Goal: Share content: Share content

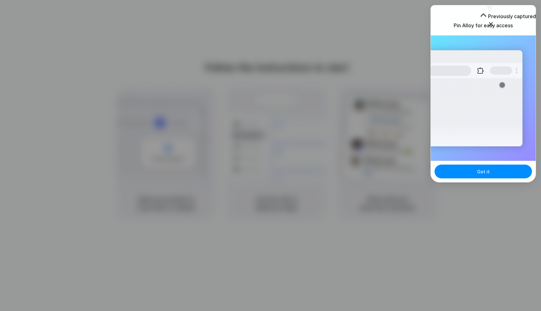
click at [472, 26] on h3 "Pin Alloy for easy access" at bounding box center [483, 26] width 59 height 8
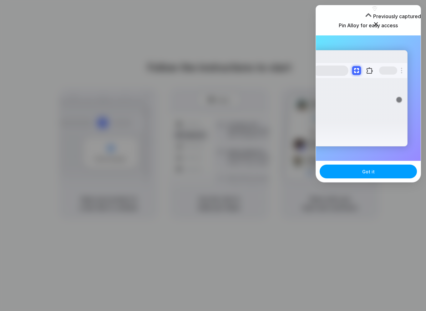
click at [370, 171] on span "Got it" at bounding box center [369, 171] width 13 height 7
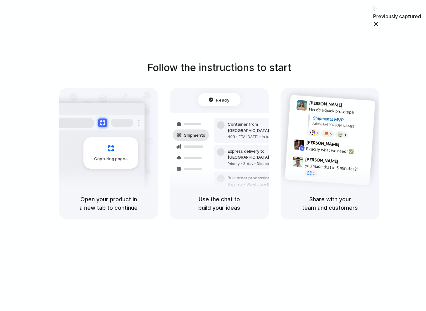
click at [311, 156] on span "Simon Kubica" at bounding box center [322, 160] width 33 height 9
click at [324, 206] on h5 "Share with your team and customers" at bounding box center [330, 203] width 84 height 17
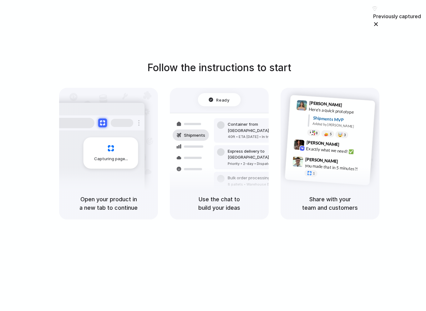
click at [324, 206] on h5 "Share with your team and customers" at bounding box center [330, 203] width 84 height 17
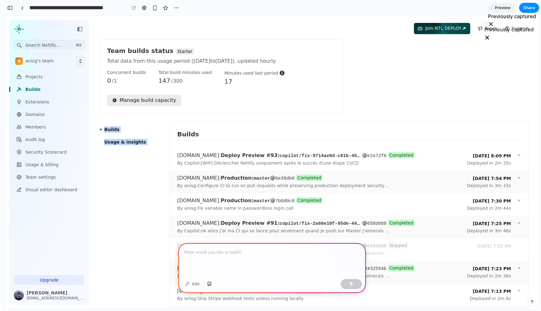
drag, startPoint x: 135, startPoint y: 121, endPoint x: 186, endPoint y: 120, distance: 50.4
click at [135, 136] on link "Usage & insights" at bounding box center [129, 141] width 60 height 11
click at [185, 133] on h2 "Builds" at bounding box center [188, 134] width 22 height 11
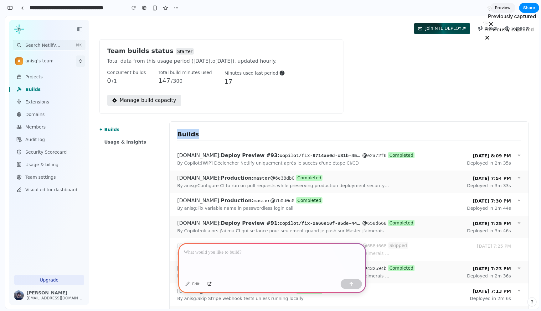
click at [185, 133] on h2 "Builds" at bounding box center [188, 134] width 22 height 11
click at [205, 261] on div at bounding box center [272, 260] width 188 height 34
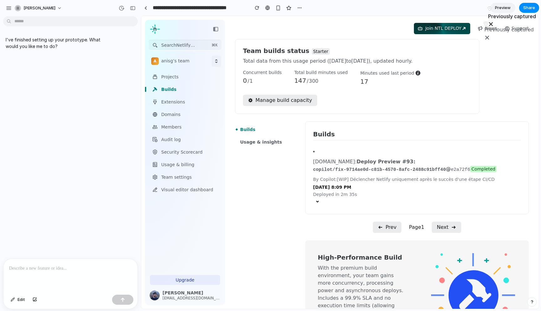
click at [78, 270] on div at bounding box center [70, 275] width 134 height 33
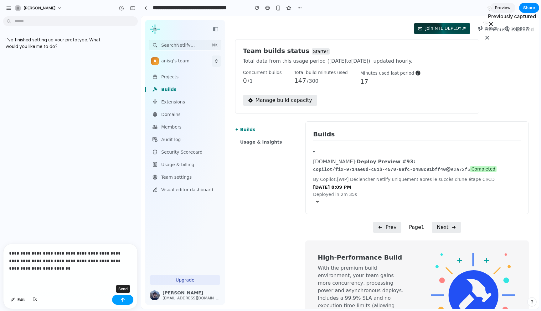
click at [122, 297] on div "button" at bounding box center [123, 299] width 4 height 4
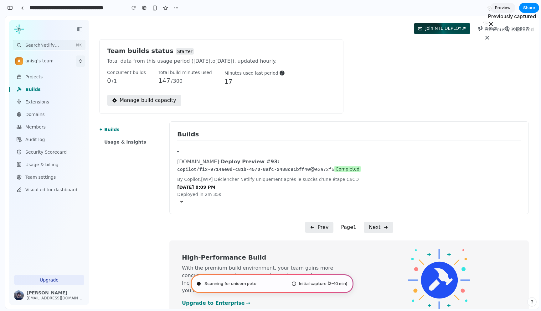
type input "**********"
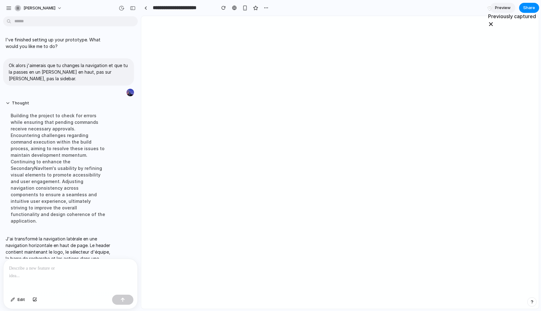
scroll to position [39, 0]
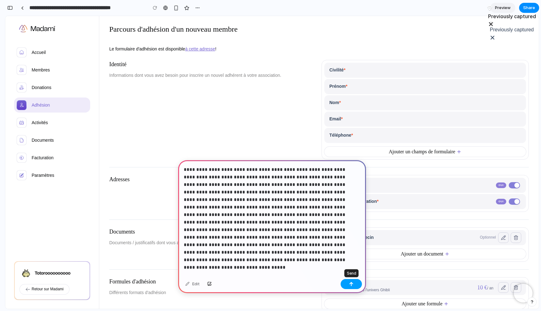
click at [349, 287] on button "button" at bounding box center [351, 284] width 21 height 10
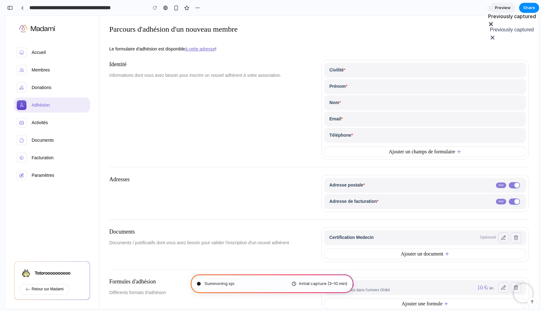
type input "**********"
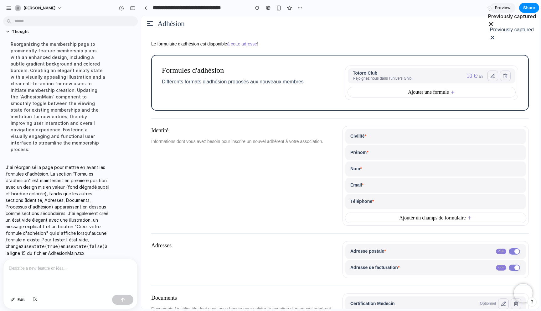
click at [202, 124] on main "Le formulaire d'adhésion est disponible à cette adresse ! Formules d'adhésion D…" at bounding box center [340, 201] width 378 height 321
click at [503, 75] on span "button" at bounding box center [505, 75] width 5 height 5
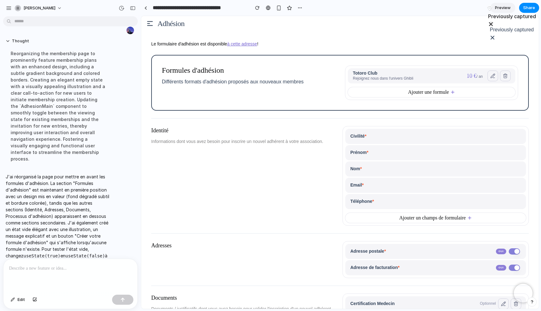
scroll to position [143, 0]
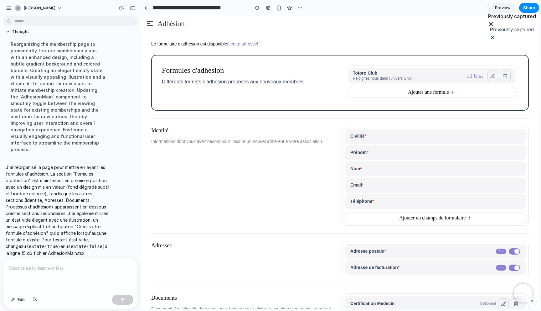
click at [207, 126] on h2 "Identité" at bounding box center [244, 130] width 186 height 9
click at [301, 7] on div "button" at bounding box center [299, 7] width 5 height 5
click at [318, 7] on div "Duplicate Delete" at bounding box center [270, 155] width 541 height 311
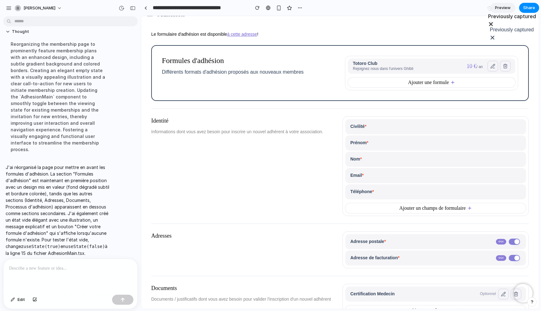
scroll to position [0, 0]
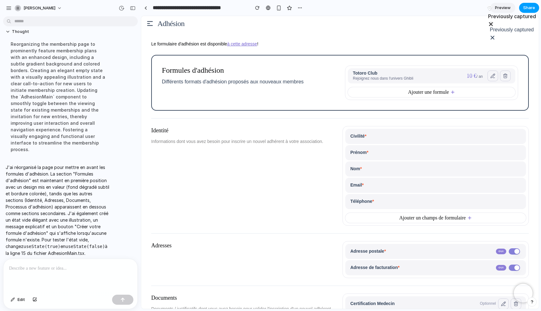
click at [525, 7] on span "Share" at bounding box center [529, 8] width 12 height 6
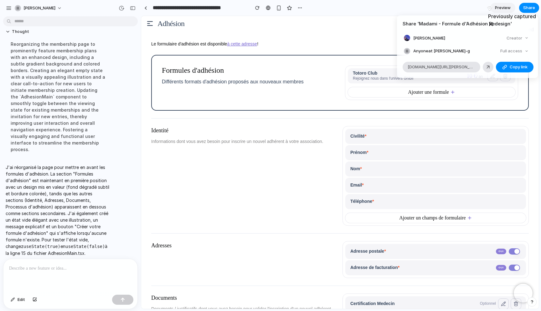
click at [512, 47] on div "Full access" at bounding box center [514, 51] width 33 height 9
click at [512, 48] on div "Full access" at bounding box center [514, 51] width 33 height 9
click at [441, 51] on span "Anyone at [PERSON_NAME]-g" at bounding box center [441, 51] width 57 height 6
click at [509, 65] on button "Copy link" at bounding box center [515, 67] width 38 height 11
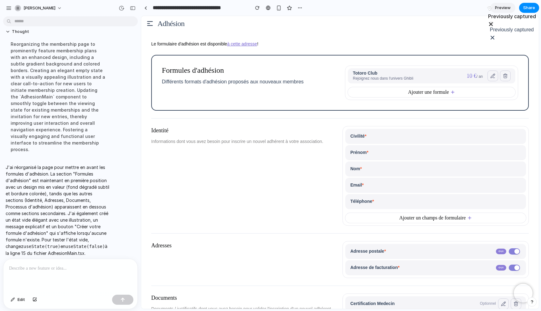
click at [61, 271] on div "Share ' Madami - Formule d'Adhésion Redesign ' [PERSON_NAME] Creator Anyone at …" at bounding box center [270, 155] width 541 height 311
click at [57, 266] on p at bounding box center [70, 268] width 123 height 8
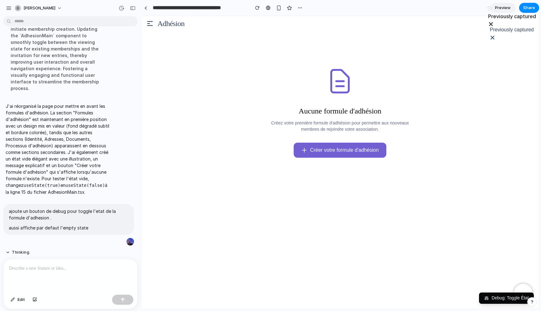
scroll to position [243, 0]
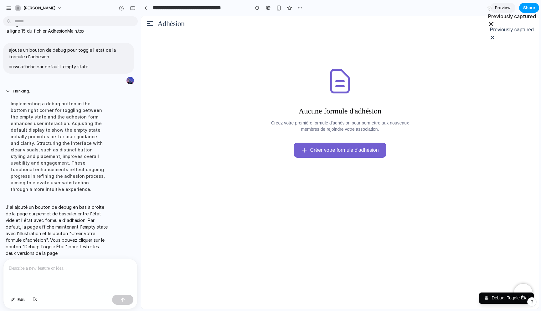
click at [533, 11] on span "Share" at bounding box center [529, 8] width 12 height 6
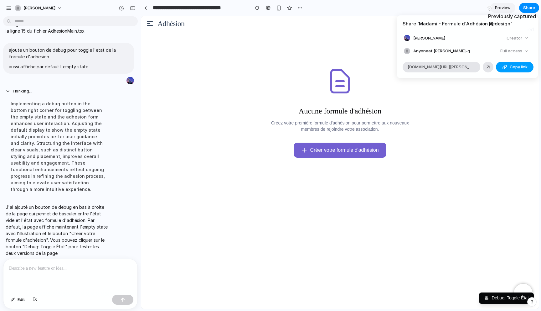
click at [509, 68] on button "Copy link" at bounding box center [515, 67] width 38 height 11
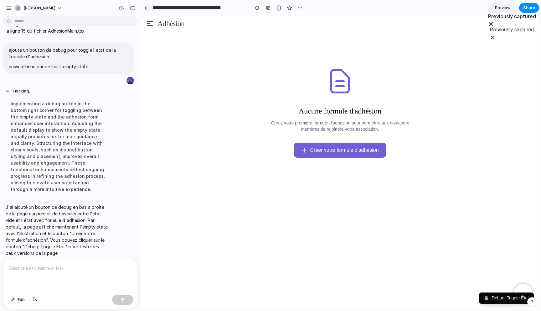
click at [341, 64] on div "Share ' Madami - Formule d'Adhésion Redesign ' [PERSON_NAME] Creator Anyone at …" at bounding box center [270, 155] width 541 height 311
click at [116, 200] on div "J'ai ajouté un bouton de debug en bas à droite de la page qui permet de bascule…" at bounding box center [68, 230] width 131 height 60
click at [482, 292] on button "Debug: Toggle État" at bounding box center [506, 297] width 55 height 11
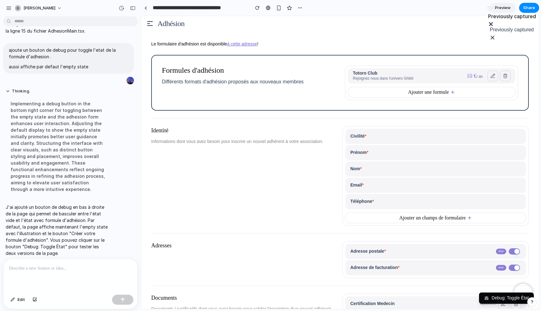
click at [484, 295] on icon at bounding box center [486, 297] width 5 height 5
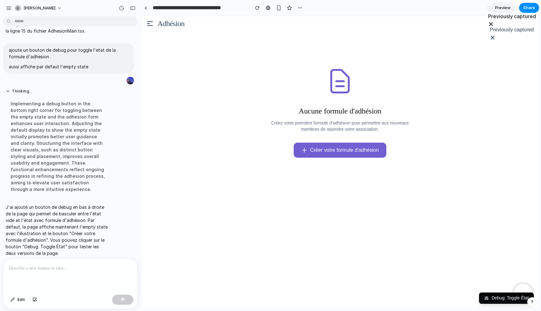
click at [484, 295] on icon at bounding box center [486, 297] width 5 height 5
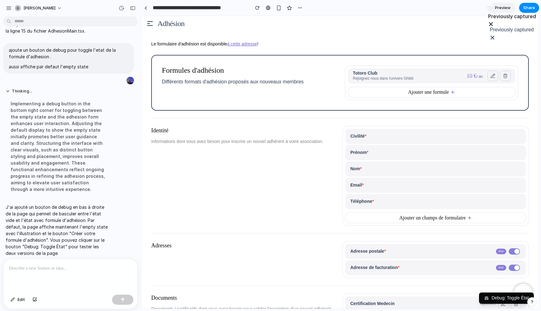
click at [484, 295] on icon at bounding box center [486, 297] width 5 height 5
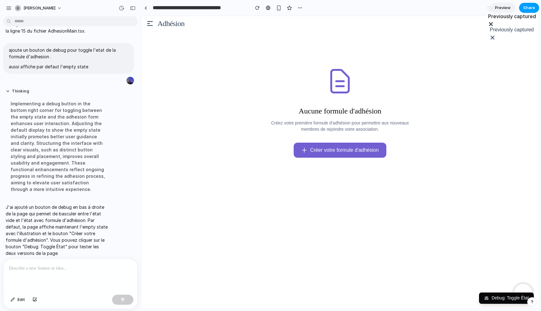
click at [526, 7] on span "Share" at bounding box center [529, 8] width 12 height 6
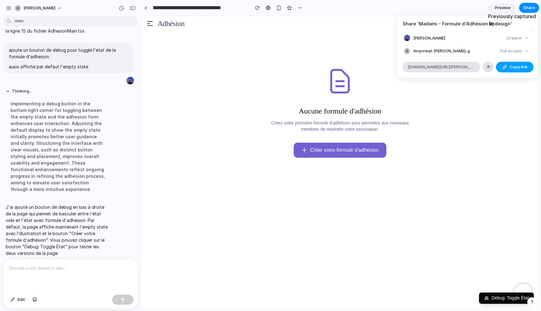
click at [505, 66] on div "button" at bounding box center [504, 67] width 5 height 5
click at [338, 95] on div "Share ' Madami - Formule d'Adhésion Redesign ' [PERSON_NAME] Creator Anyone at …" at bounding box center [270, 155] width 541 height 311
